Goal: Navigation & Orientation: Find specific page/section

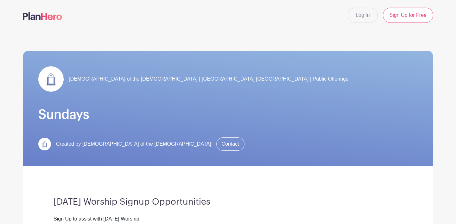
click at [44, 18] on img at bounding box center [42, 16] width 39 height 8
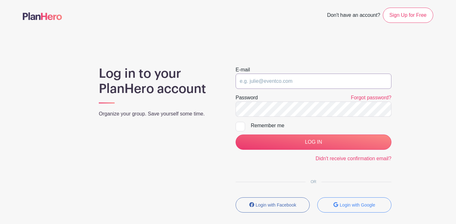
type input "[EMAIL_ADDRESS][DOMAIN_NAME]"
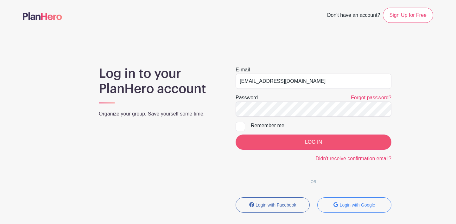
click at [322, 142] on input "LOG IN" at bounding box center [314, 141] width 156 height 15
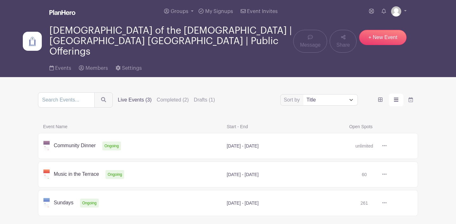
click at [387, 174] on link at bounding box center [387, 174] width 0 height 0
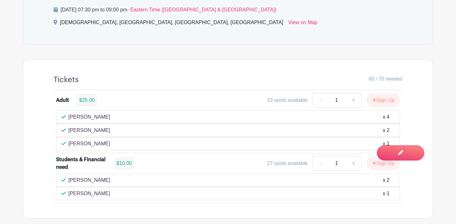
scroll to position [379, 0]
